Goal: Find contact information: Find contact information

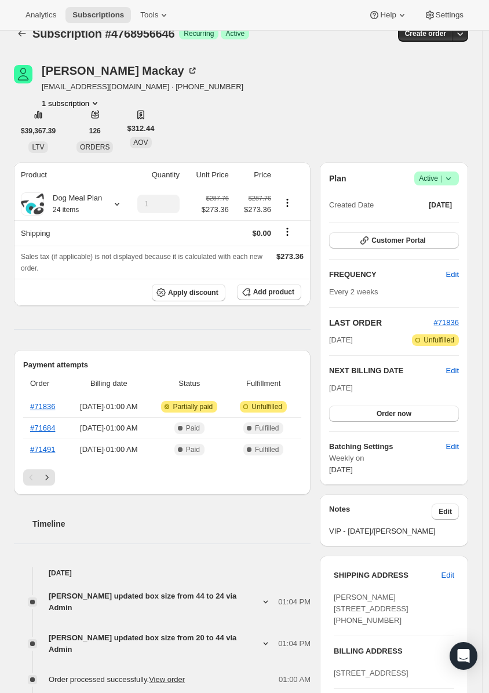
scroll to position [137, 0]
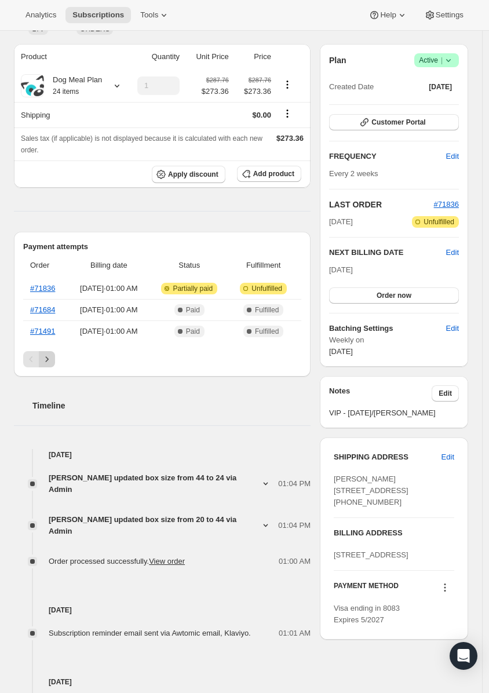
click at [45, 362] on icon "Next" at bounding box center [47, 360] width 12 height 12
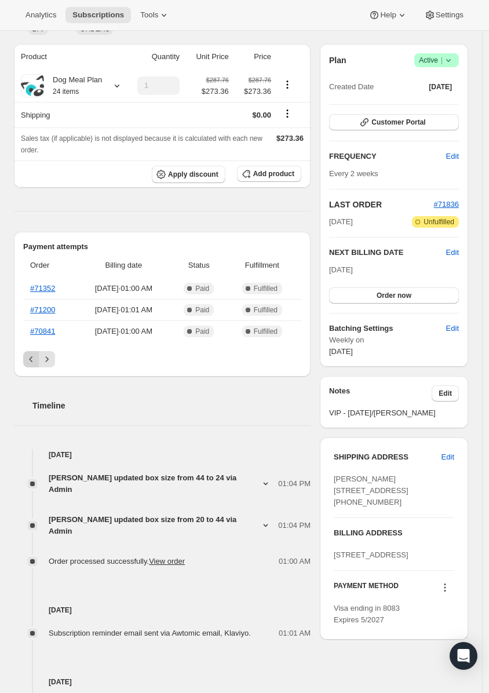
click at [24, 361] on button "Previous" at bounding box center [31, 359] width 16 height 16
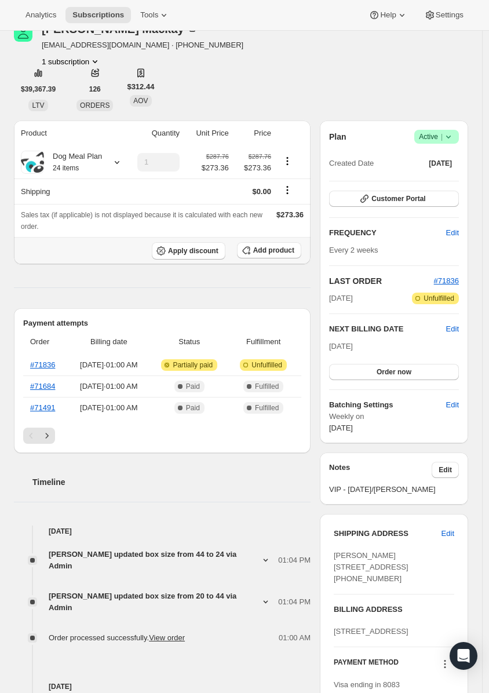
scroll to position [0, 0]
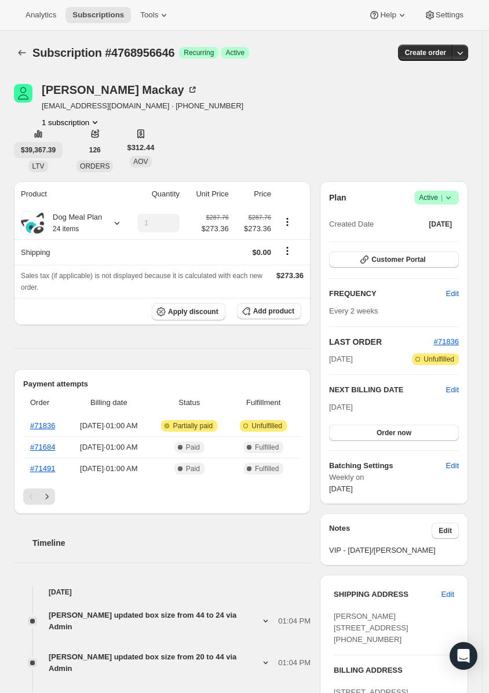
click at [53, 154] on span "$39,367.39" at bounding box center [38, 150] width 35 height 9
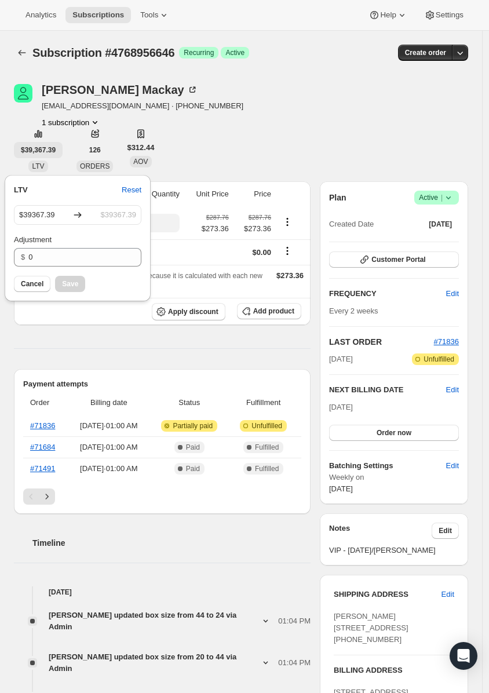
click at [53, 154] on span "$39,367.39" at bounding box center [38, 150] width 35 height 9
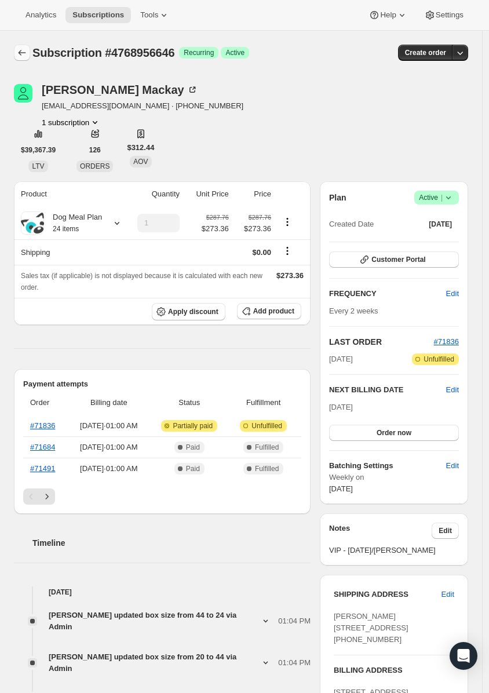
click at [19, 54] on icon "Subscriptions" at bounding box center [22, 53] width 12 height 12
click at [89, 126] on icon "Product actions" at bounding box center [95, 123] width 12 height 12
click at [90, 108] on span "[EMAIL_ADDRESS][DOMAIN_NAME] · [PHONE_NUMBER]" at bounding box center [143, 106] width 202 height 12
drag, startPoint x: 122, startPoint y: 107, endPoint x: 43, endPoint y: 109, distance: 79.4
click at [43, 109] on span "[EMAIL_ADDRESS][DOMAIN_NAME] · [PHONE_NUMBER]" at bounding box center [143, 106] width 202 height 12
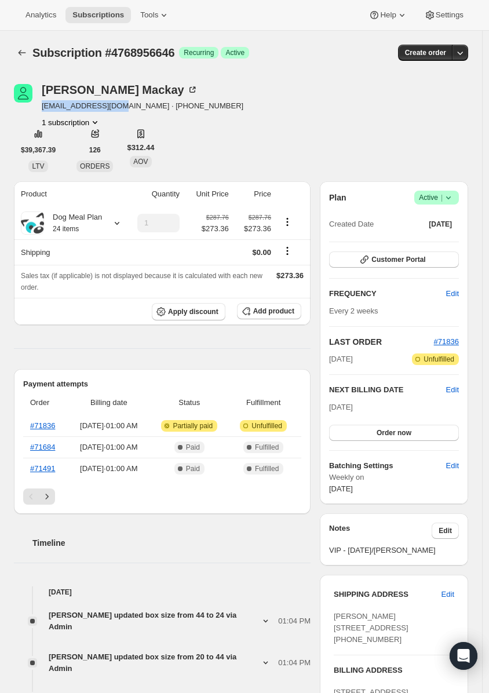
copy span "[EMAIL_ADDRESS][DOMAIN_NAME]"
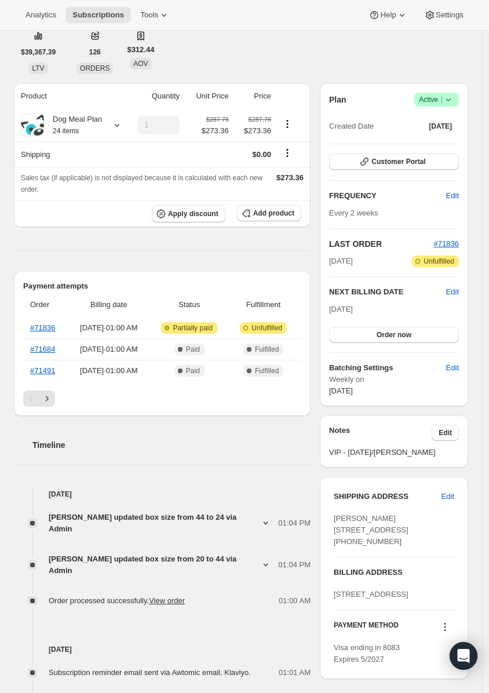
scroll to position [210, 0]
